Goal: Transaction & Acquisition: Purchase product/service

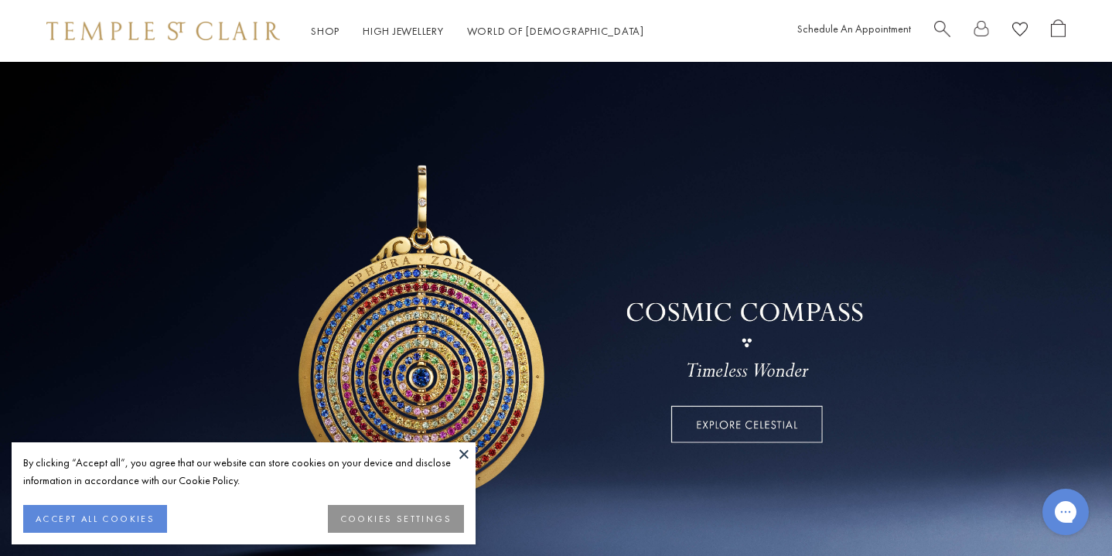
click at [470, 449] on button at bounding box center [464, 453] width 23 height 23
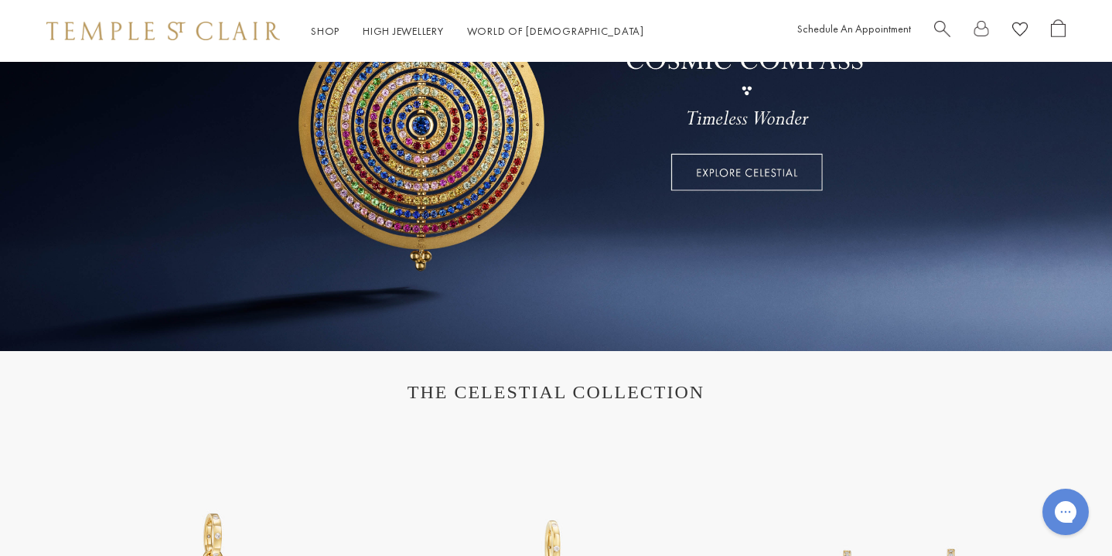
scroll to position [254, 0]
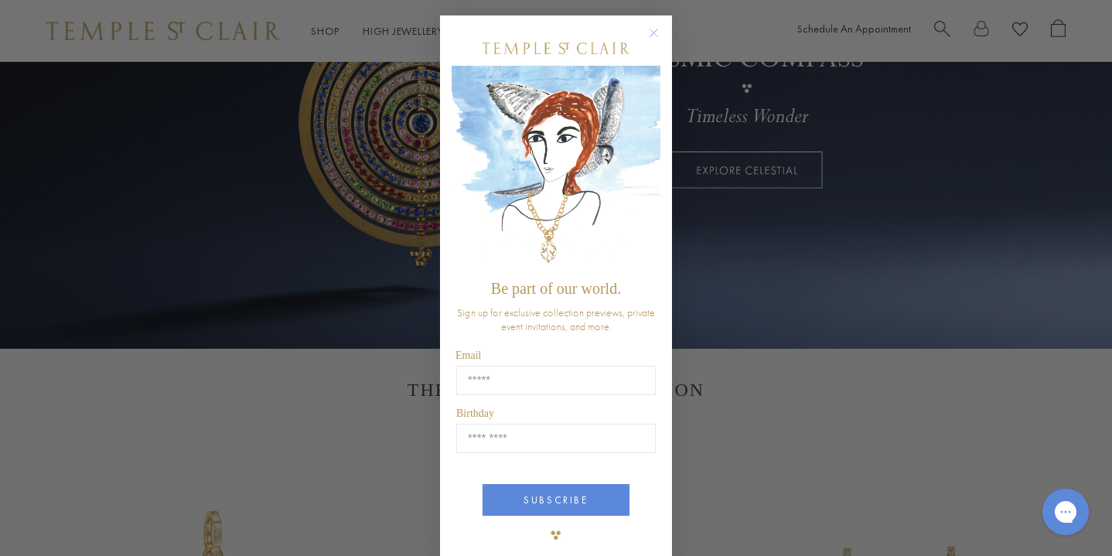
click at [654, 34] on circle "Close dialog" at bounding box center [654, 33] width 19 height 19
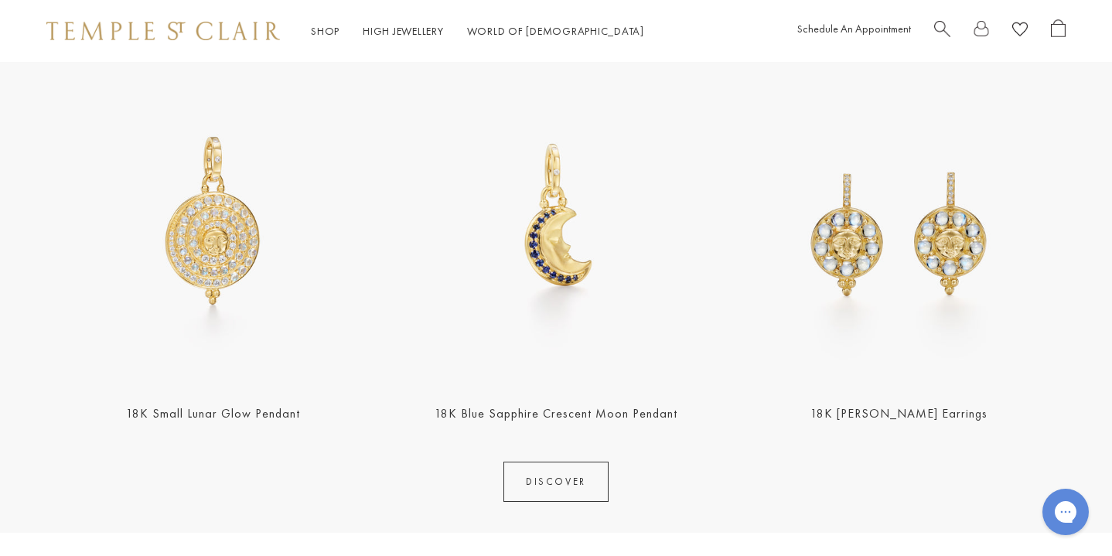
scroll to position [634, 0]
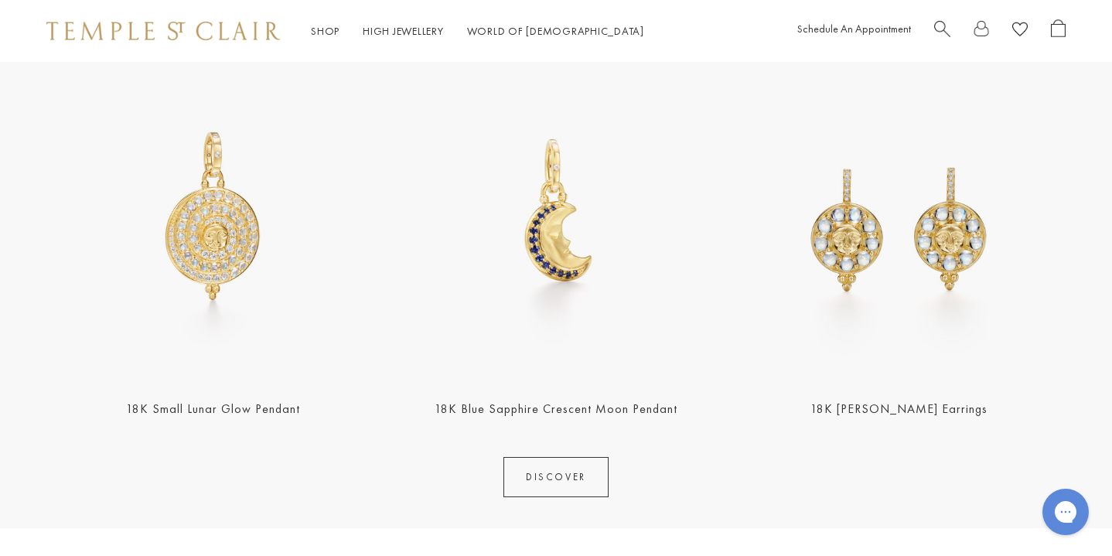
click at [254, 249] on img at bounding box center [212, 215] width 333 height 333
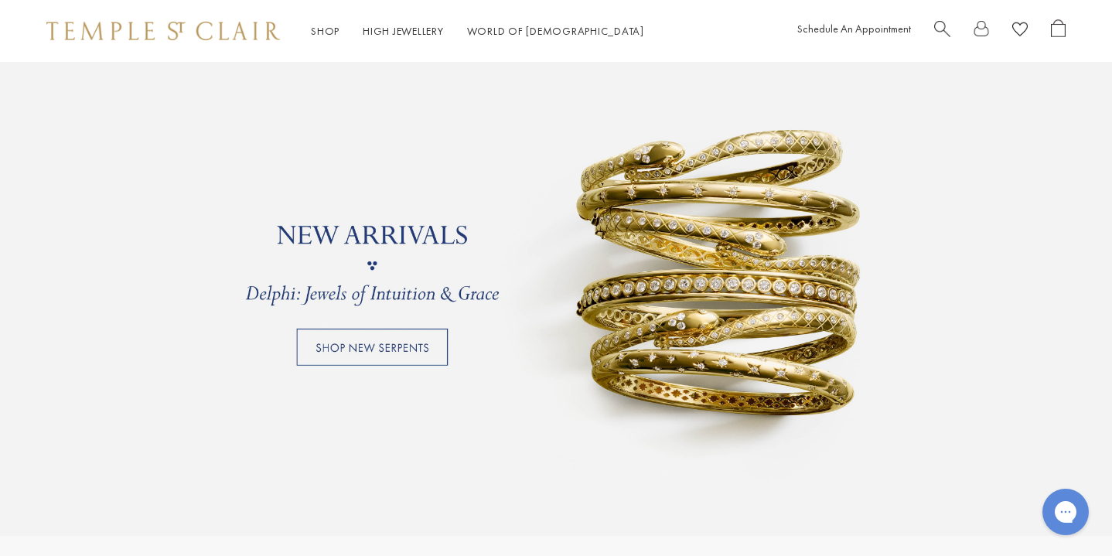
scroll to position [1230, 0]
click at [415, 354] on link at bounding box center [556, 264] width 1112 height 541
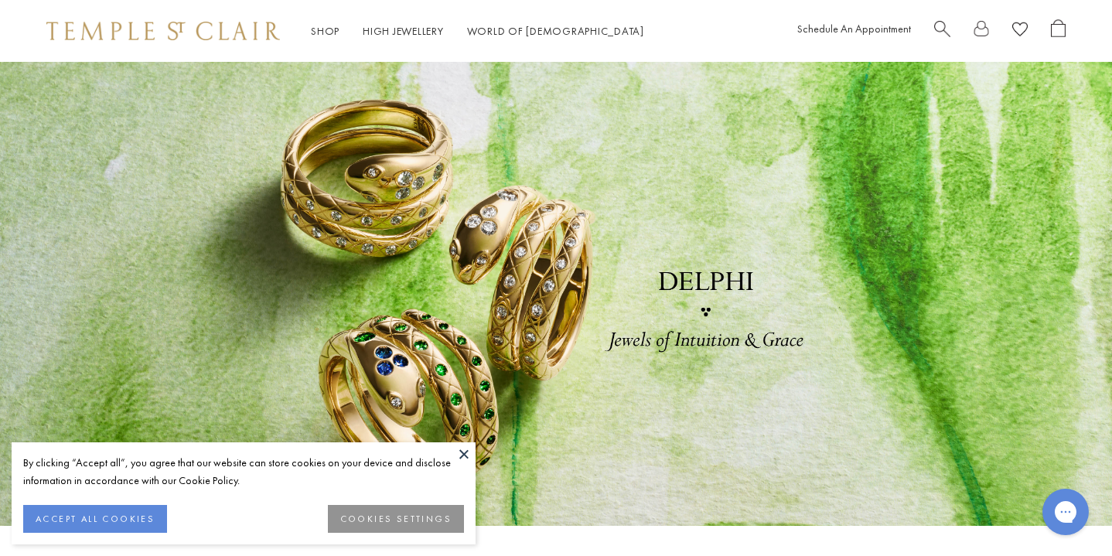
click at [466, 453] on button at bounding box center [464, 453] width 23 height 23
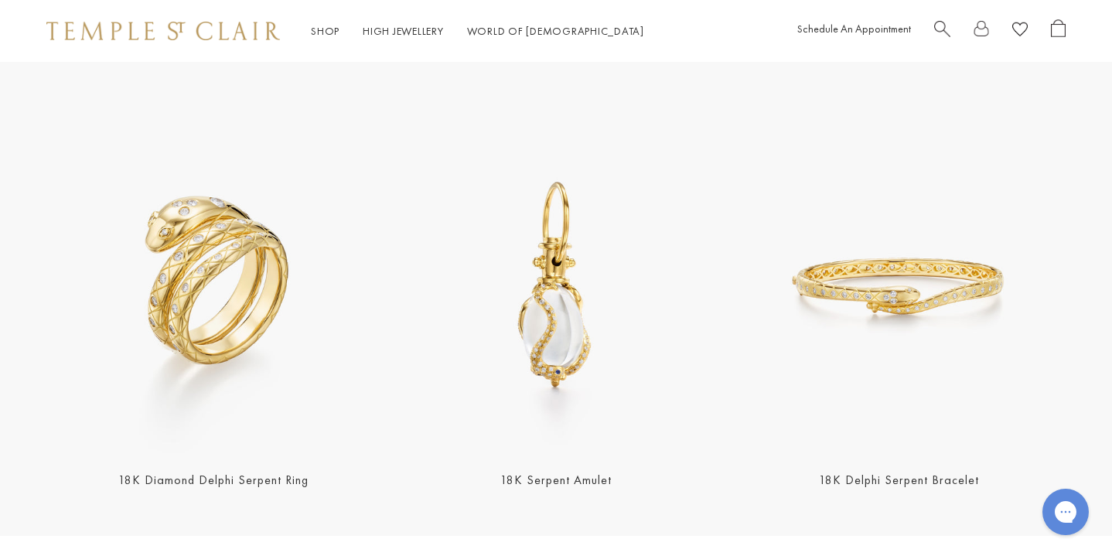
scroll to position [497, 0]
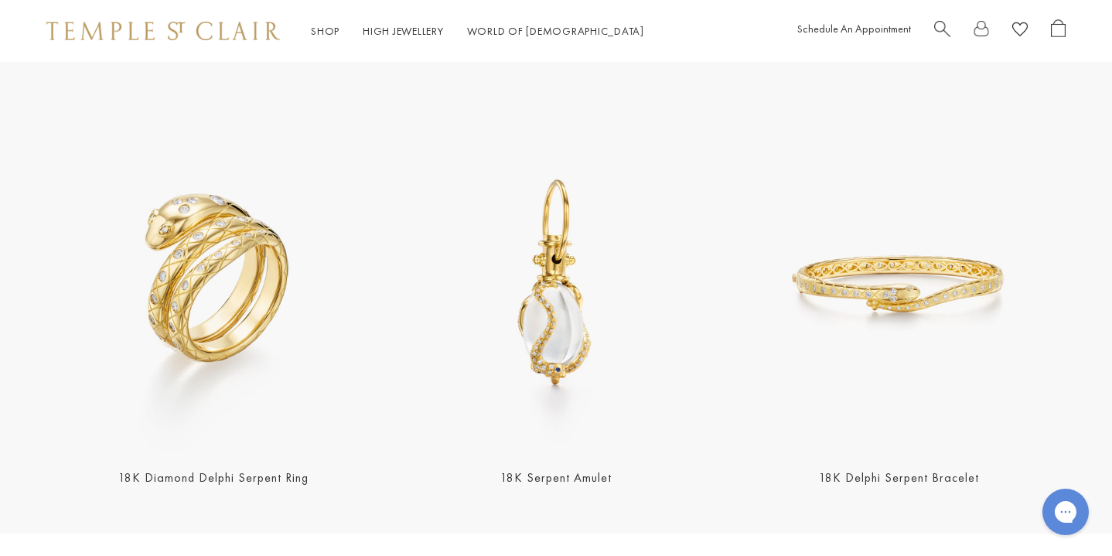
click at [890, 321] on img at bounding box center [899, 284] width 333 height 333
